Goal: Navigation & Orientation: Find specific page/section

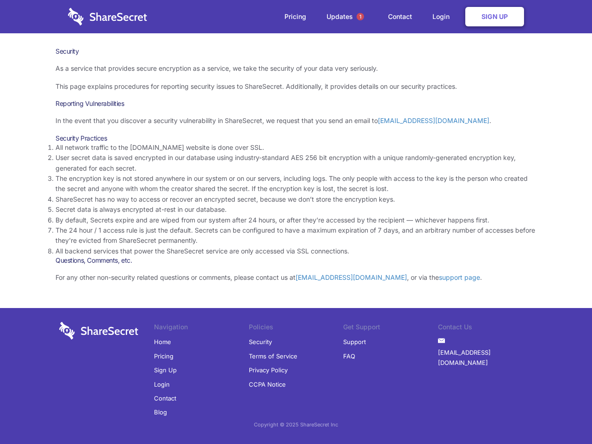
click at [296, 222] on li "By default, Secrets expire and are wiped from our system after 24 hours, or aft…" at bounding box center [296, 220] width 481 height 10
click at [360, 17] on span "1" at bounding box center [360, 16] width 7 height 7
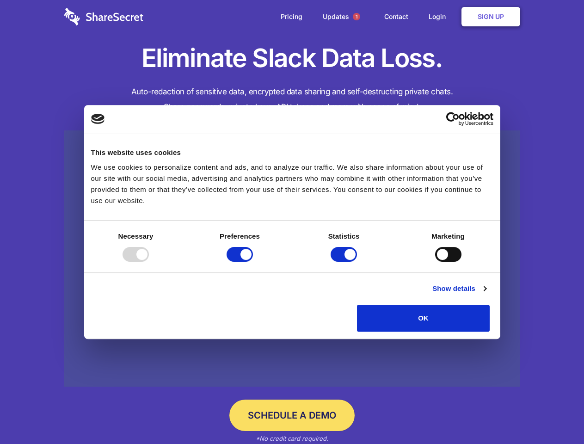
click at [149, 262] on div at bounding box center [136, 254] width 26 height 15
click at [253, 262] on input "Preferences" at bounding box center [240, 254] width 26 height 15
checkbox input "false"
click at [345, 262] on input "Statistics" at bounding box center [344, 254] width 26 height 15
checkbox input "false"
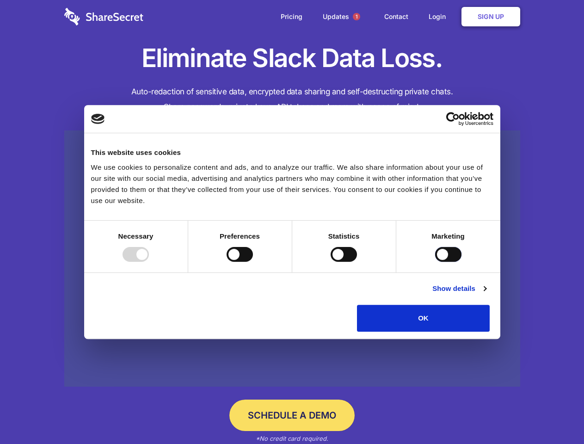
click at [435, 262] on input "Marketing" at bounding box center [448, 254] width 26 height 15
checkbox input "true"
click at [486, 294] on link "Show details" at bounding box center [460, 288] width 54 height 11
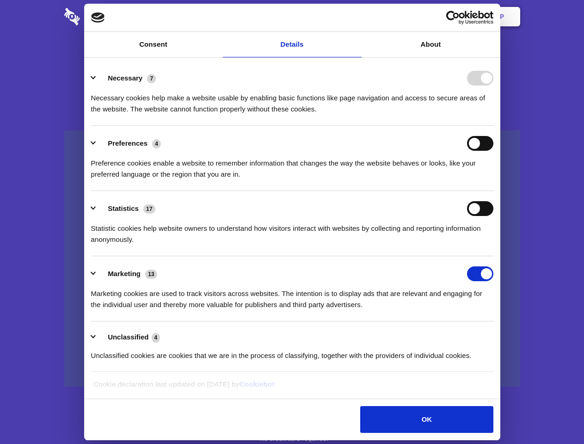
click at [494, 126] on li "Necessary 7 Necessary cookies help make a website usable by enabling basic func…" at bounding box center [292, 93] width 403 height 65
click at [356, 17] on span "1" at bounding box center [356, 16] width 7 height 7
